Goal: Task Accomplishment & Management: Complete application form

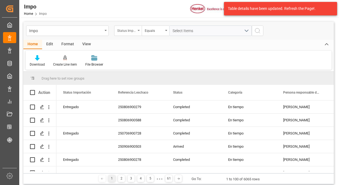
click at [139, 30] on icon "open menu" at bounding box center [138, 30] width 2 height 1
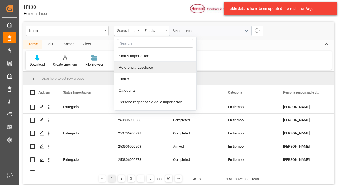
click at [140, 69] on div "Referencia Leschaco" at bounding box center [155, 68] width 82 height 12
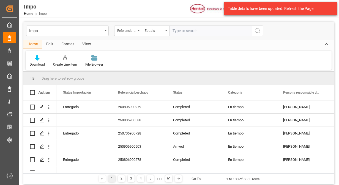
click at [188, 31] on input "text" at bounding box center [210, 31] width 82 height 10
type input "250906900379"
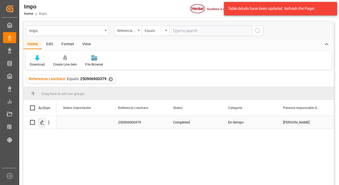
click at [42, 122] on icon "Press SPACE to select this row." at bounding box center [42, 122] width 4 height 4
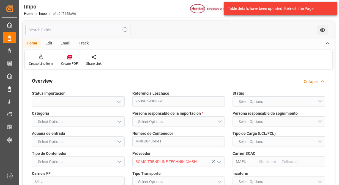
type input "Maersk"
type input "Maersk Line AS"
type input "1"
type input "50"
type input "16"
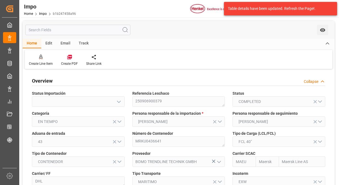
type input "[DATE]"
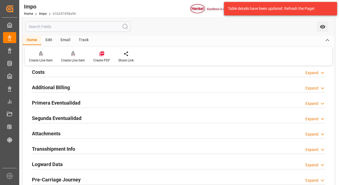
scroll to position [412, 0]
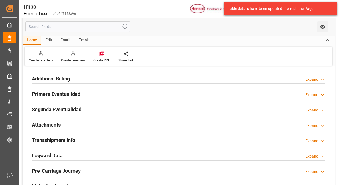
click at [69, 92] on h2 "Primera Eventualidad" at bounding box center [56, 93] width 48 height 7
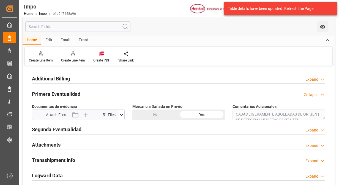
click at [121, 113] on icon at bounding box center [121, 115] width 6 height 6
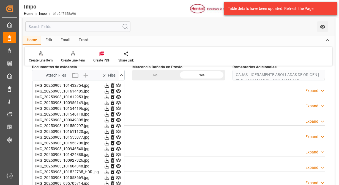
scroll to position [440, 0]
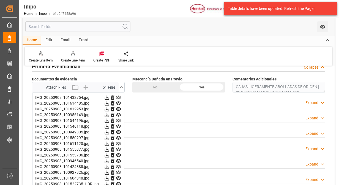
click at [118, 96] on icon at bounding box center [118, 98] width 5 height 4
click at [119, 102] on icon at bounding box center [118, 104] width 5 height 4
click at [120, 107] on icon at bounding box center [118, 109] width 5 height 4
click at [117, 115] on icon at bounding box center [118, 115] width 5 height 4
click at [118, 119] on icon at bounding box center [118, 121] width 6 height 6
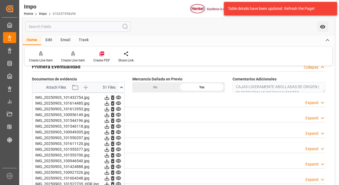
click at [118, 125] on icon at bounding box center [118, 127] width 6 height 6
click at [118, 131] on icon at bounding box center [118, 133] width 5 height 4
click at [118, 136] on icon at bounding box center [118, 138] width 5 height 4
click at [119, 142] on icon at bounding box center [118, 144] width 6 height 6
click at [120, 149] on icon at bounding box center [118, 150] width 5 height 4
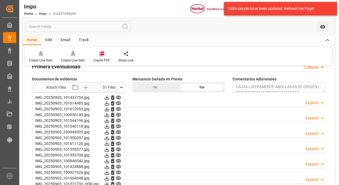
click at [119, 154] on icon at bounding box center [118, 156] width 5 height 4
click at [120, 159] on icon at bounding box center [118, 161] width 5 height 4
click at [119, 164] on icon at bounding box center [118, 167] width 6 height 6
click at [118, 171] on icon at bounding box center [118, 173] width 6 height 6
click at [119, 177] on icon at bounding box center [118, 179] width 5 height 4
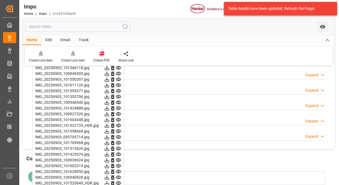
scroll to position [522, 0]
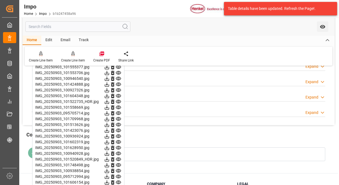
click at [117, 84] on icon at bounding box center [118, 85] width 6 height 6
click at [118, 88] on icon at bounding box center [118, 90] width 5 height 4
click at [119, 94] on icon at bounding box center [118, 96] width 5 height 4
click at [119, 100] on icon at bounding box center [118, 102] width 5 height 4
click at [119, 106] on icon at bounding box center [118, 108] width 5 height 4
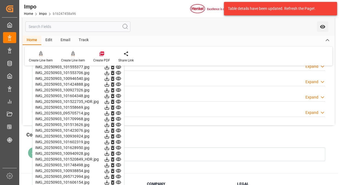
click at [119, 112] on icon at bounding box center [118, 114] width 5 height 4
click at [118, 119] on icon at bounding box center [118, 119] width 5 height 4
click at [118, 122] on icon at bounding box center [118, 125] width 6 height 6
click at [118, 129] on icon at bounding box center [118, 131] width 5 height 4
click at [118, 131] on icon at bounding box center [118, 131] width 6 height 6
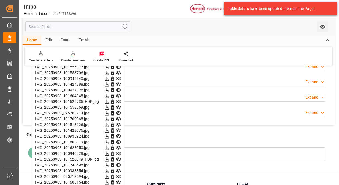
click at [119, 135] on icon at bounding box center [118, 137] width 6 height 6
click at [119, 140] on icon at bounding box center [118, 142] width 5 height 4
click at [119, 146] on icon at bounding box center [118, 148] width 6 height 6
click at [118, 152] on icon at bounding box center [118, 154] width 6 height 6
click at [118, 157] on icon at bounding box center [118, 160] width 6 height 6
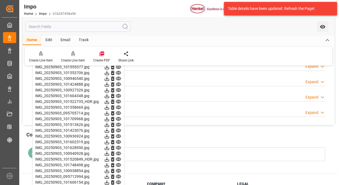
click at [117, 163] on icon at bounding box center [118, 165] width 5 height 4
click at [119, 169] on icon at bounding box center [118, 171] width 5 height 4
click at [119, 175] on icon at bounding box center [118, 177] width 5 height 4
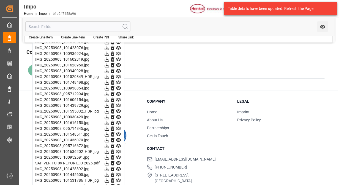
scroll to position [632, 0]
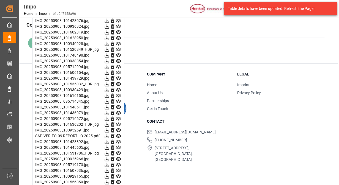
click at [119, 59] on icon at bounding box center [118, 61] width 6 height 6
click at [118, 65] on icon at bounding box center [118, 67] width 6 height 6
click at [118, 71] on icon at bounding box center [118, 73] width 5 height 4
click at [117, 76] on icon at bounding box center [118, 79] width 6 height 6
click at [119, 83] on icon at bounding box center [118, 84] width 6 height 6
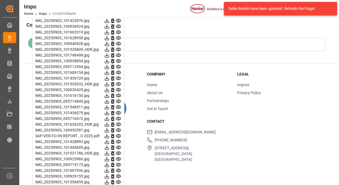
click at [119, 88] on icon at bounding box center [118, 90] width 6 height 6
click at [119, 93] on icon at bounding box center [118, 96] width 6 height 6
click at [120, 99] on icon at bounding box center [118, 102] width 6 height 6
click at [120, 105] on icon at bounding box center [118, 107] width 6 height 6
click at [119, 110] on icon at bounding box center [118, 113] width 6 height 6
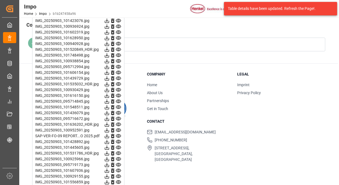
click at [118, 117] on icon at bounding box center [118, 119] width 6 height 6
click at [120, 119] on icon at bounding box center [118, 119] width 6 height 6
click at [119, 123] on icon at bounding box center [118, 125] width 5 height 4
click at [120, 131] on icon at bounding box center [118, 130] width 6 height 6
click at [119, 134] on icon at bounding box center [118, 136] width 6 height 6
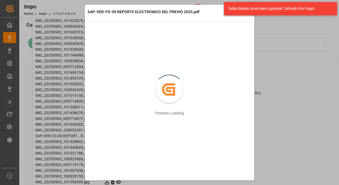
click at [201, 13] on div "SAP-VER-FO-09 REPORTE ELECTRONICO DEL PREVIO 2025.pdf Retry Close preview" at bounding box center [169, 13] width 167 height 15
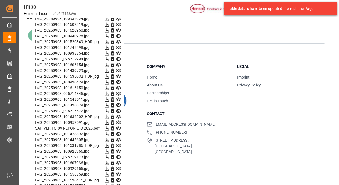
scroll to position [644, 0]
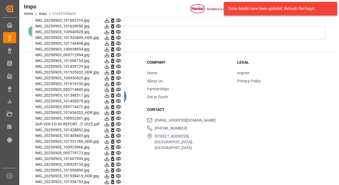
click at [119, 127] on icon at bounding box center [118, 130] width 6 height 6
click at [119, 134] on icon at bounding box center [118, 136] width 6 height 6
click at [117, 140] on icon at bounding box center [118, 142] width 5 height 4
click at [120, 146] on icon at bounding box center [118, 148] width 6 height 6
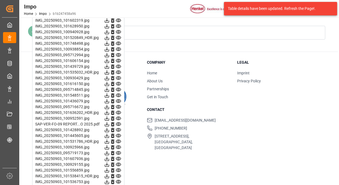
click at [118, 151] on icon at bounding box center [118, 153] width 5 height 4
click at [120, 162] on icon at bounding box center [118, 165] width 6 height 6
click at [119, 169] on icon at bounding box center [118, 171] width 6 height 6
click at [119, 175] on icon at bounding box center [118, 176] width 5 height 4
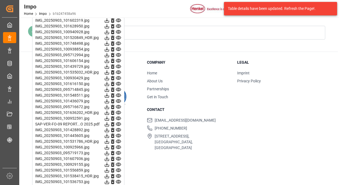
click at [118, 180] on icon at bounding box center [118, 182] width 6 height 6
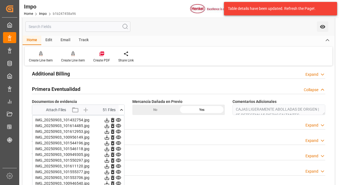
scroll to position [451, 0]
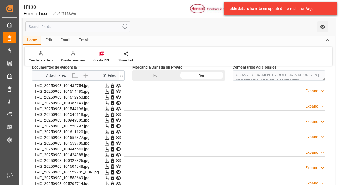
click at [118, 86] on icon at bounding box center [118, 86] width 5 height 4
click at [119, 90] on icon at bounding box center [118, 92] width 5 height 4
click at [118, 96] on icon at bounding box center [118, 98] width 6 height 6
click at [118, 101] on icon at bounding box center [118, 103] width 5 height 4
click at [118, 102] on icon at bounding box center [118, 103] width 5 height 4
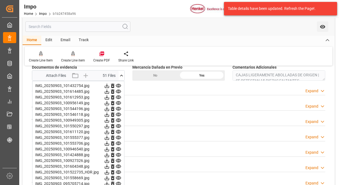
click at [119, 101] on icon at bounding box center [118, 103] width 6 height 6
click at [118, 107] on icon at bounding box center [118, 109] width 6 height 6
click at [119, 113] on icon at bounding box center [118, 115] width 5 height 4
click at [120, 119] on icon at bounding box center [118, 121] width 6 height 6
click at [120, 124] on icon at bounding box center [118, 126] width 6 height 6
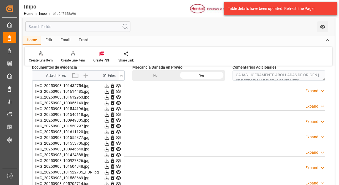
click at [119, 132] on icon at bounding box center [118, 132] width 5 height 4
click at [119, 136] on icon at bounding box center [118, 138] width 5 height 4
click at [118, 142] on icon at bounding box center [118, 144] width 5 height 4
click at [118, 149] on icon at bounding box center [118, 150] width 5 height 4
click at [117, 149] on icon at bounding box center [118, 149] width 6 height 6
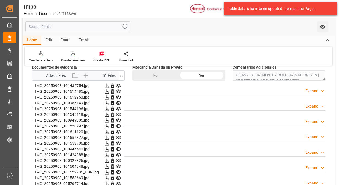
click at [117, 153] on icon at bounding box center [118, 155] width 6 height 6
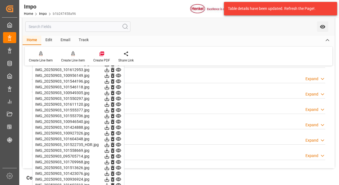
scroll to position [506, 0]
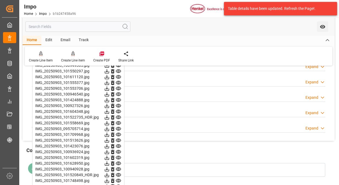
click at [118, 111] on icon at bounding box center [118, 112] width 5 height 4
click at [119, 116] on icon at bounding box center [118, 118] width 6 height 6
click at [119, 123] on icon at bounding box center [118, 123] width 6 height 6
click at [119, 128] on icon at bounding box center [118, 129] width 5 height 4
click at [118, 134] on icon at bounding box center [118, 135] width 5 height 4
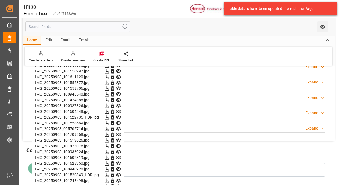
click at [119, 141] on icon at bounding box center [118, 141] width 6 height 6
click at [119, 143] on icon at bounding box center [118, 146] width 6 height 6
click at [119, 147] on icon at bounding box center [118, 146] width 6 height 6
click at [118, 151] on icon at bounding box center [118, 152] width 6 height 6
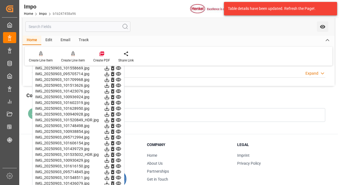
scroll to position [589, 0]
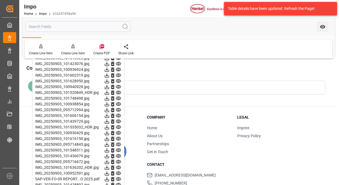
click at [120, 74] on icon at bounding box center [118, 76] width 6 height 6
click at [118, 81] on icon at bounding box center [118, 81] width 6 height 6
click at [118, 85] on icon at bounding box center [118, 87] width 6 height 6
click at [117, 91] on icon at bounding box center [118, 93] width 6 height 6
click at [118, 96] on icon at bounding box center [118, 99] width 6 height 6
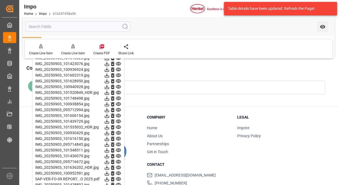
click at [119, 103] on icon at bounding box center [118, 104] width 5 height 4
click at [119, 109] on icon at bounding box center [118, 110] width 5 height 4
click at [120, 114] on icon at bounding box center [118, 116] width 6 height 6
click at [120, 119] on icon at bounding box center [118, 122] width 6 height 6
click at [118, 124] on icon at bounding box center [118, 127] width 6 height 6
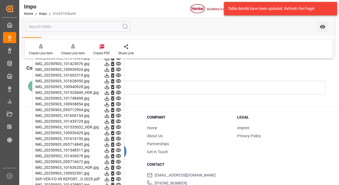
click at [118, 131] on icon at bounding box center [118, 133] width 6 height 6
click at [118, 137] on icon at bounding box center [118, 139] width 6 height 6
click at [118, 143] on icon at bounding box center [118, 145] width 5 height 4
click at [119, 137] on icon at bounding box center [118, 139] width 5 height 4
click at [118, 143] on icon at bounding box center [118, 145] width 5 height 4
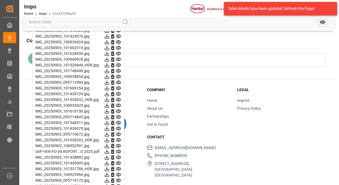
scroll to position [644, 0]
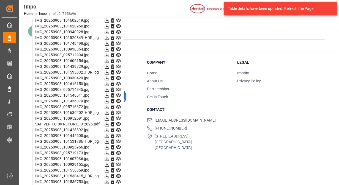
click at [119, 87] on icon at bounding box center [118, 90] width 6 height 6
click at [119, 93] on icon at bounding box center [118, 96] width 6 height 6
click at [119, 100] on icon at bounding box center [118, 101] width 6 height 6
click at [119, 105] on icon at bounding box center [118, 107] width 5 height 4
click at [118, 110] on icon at bounding box center [118, 113] width 6 height 6
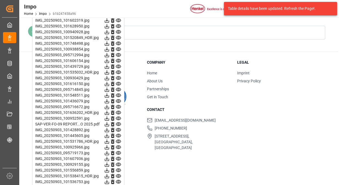
click at [118, 116] on icon at bounding box center [118, 119] width 6 height 6
click at [118, 124] on icon at bounding box center [118, 125] width 5 height 4
click at [118, 128] on icon at bounding box center [118, 130] width 6 height 6
click at [119, 135] on icon at bounding box center [118, 136] width 6 height 6
click at [119, 139] on icon at bounding box center [118, 142] width 6 height 6
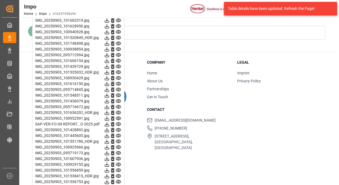
click at [118, 146] on icon at bounding box center [118, 148] width 5 height 4
click at [119, 151] on icon at bounding box center [118, 153] width 5 height 4
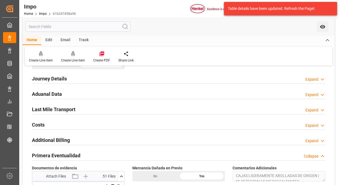
scroll to position [424, 0]
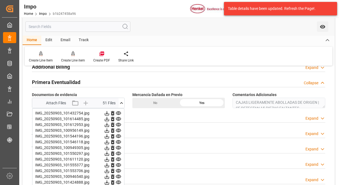
click at [116, 112] on icon at bounding box center [118, 113] width 6 height 6
click at [117, 119] on icon at bounding box center [118, 119] width 6 height 6
click at [119, 123] on icon at bounding box center [118, 125] width 6 height 6
click at [119, 128] on icon at bounding box center [118, 131] width 6 height 6
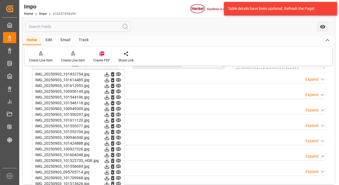
scroll to position [479, 0]
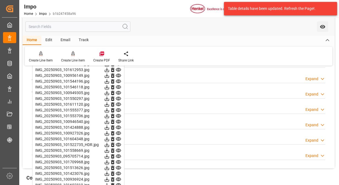
click at [118, 79] on icon at bounding box center [118, 82] width 6 height 6
click at [119, 85] on icon at bounding box center [118, 87] width 5 height 4
click at [119, 91] on icon at bounding box center [118, 93] width 5 height 4
click at [118, 97] on icon at bounding box center [118, 99] width 6 height 6
click at [119, 104] on icon at bounding box center [118, 105] width 5 height 4
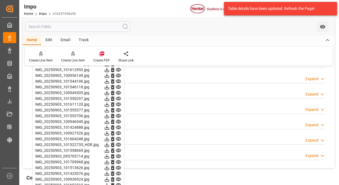
click at [118, 108] on icon at bounding box center [118, 110] width 6 height 6
click at [120, 113] on icon at bounding box center [118, 116] width 6 height 6
click at [118, 121] on icon at bounding box center [118, 122] width 6 height 6
click at [118, 126] on icon at bounding box center [118, 128] width 5 height 4
click at [119, 132] on icon at bounding box center [118, 134] width 6 height 6
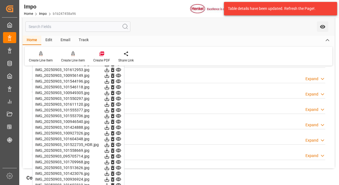
click at [119, 138] on icon at bounding box center [118, 139] width 6 height 6
click at [119, 143] on icon at bounding box center [118, 145] width 6 height 6
click at [119, 148] on icon at bounding box center [118, 151] width 6 height 6
click at [120, 154] on icon at bounding box center [118, 157] width 6 height 6
click at [119, 160] on icon at bounding box center [118, 162] width 5 height 4
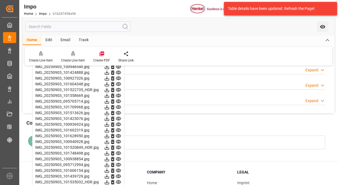
scroll to position [561, 0]
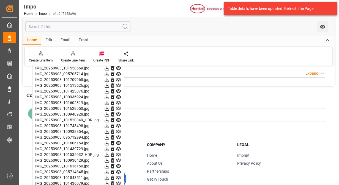
click at [120, 84] on icon at bounding box center [118, 86] width 6 height 6
